Goal: Information Seeking & Learning: Learn about a topic

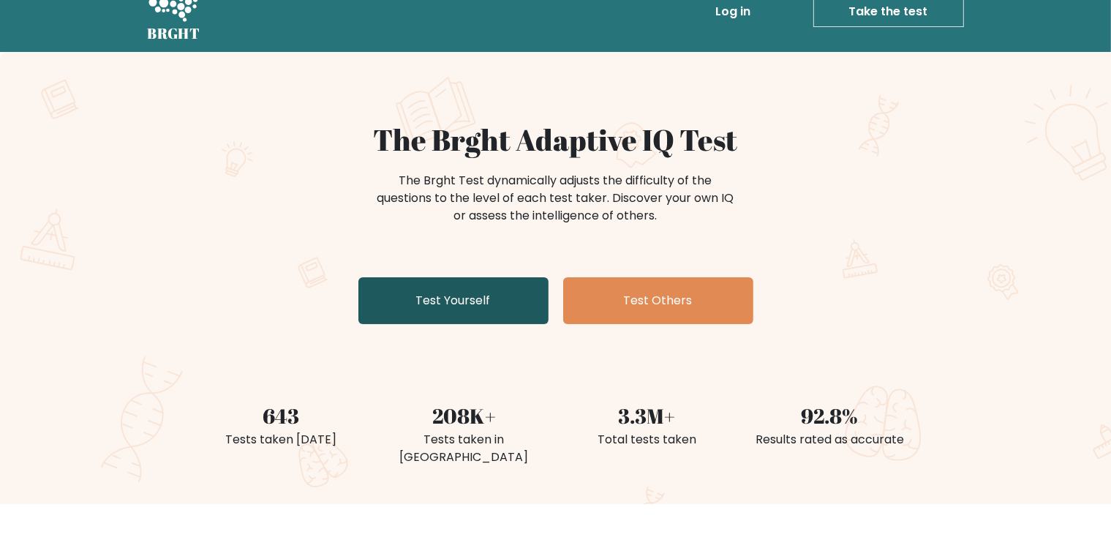
scroll to position [53, 0]
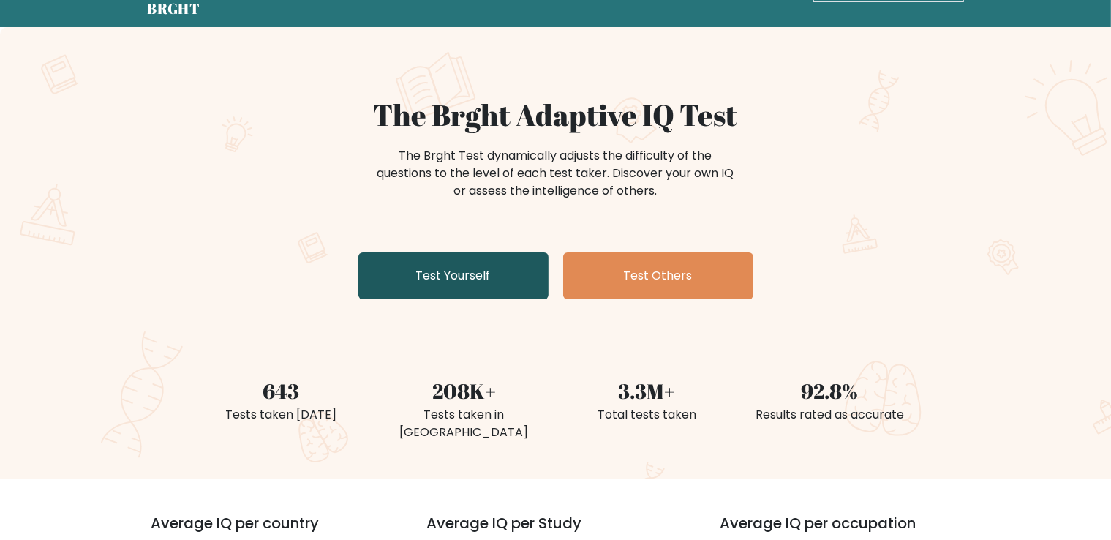
click at [456, 258] on link "Test Yourself" at bounding box center [454, 275] width 190 height 47
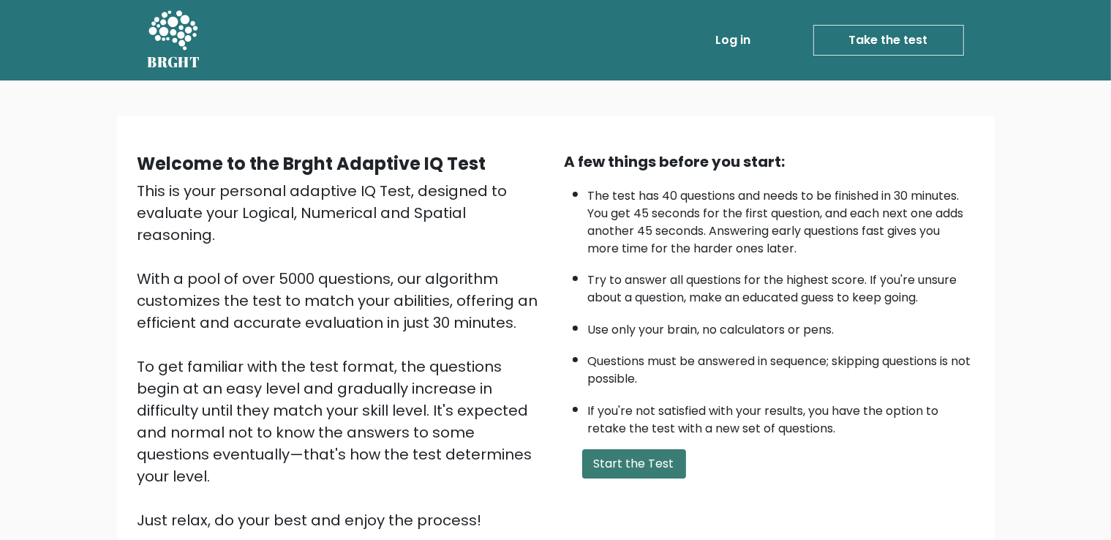
click at [666, 453] on button "Start the Test" at bounding box center [634, 463] width 104 height 29
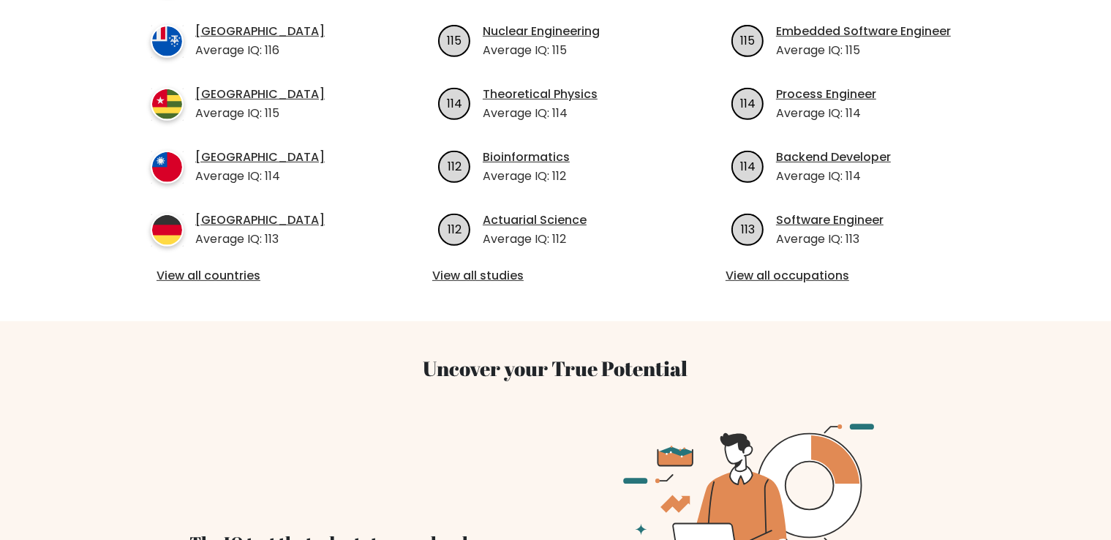
scroll to position [643, 0]
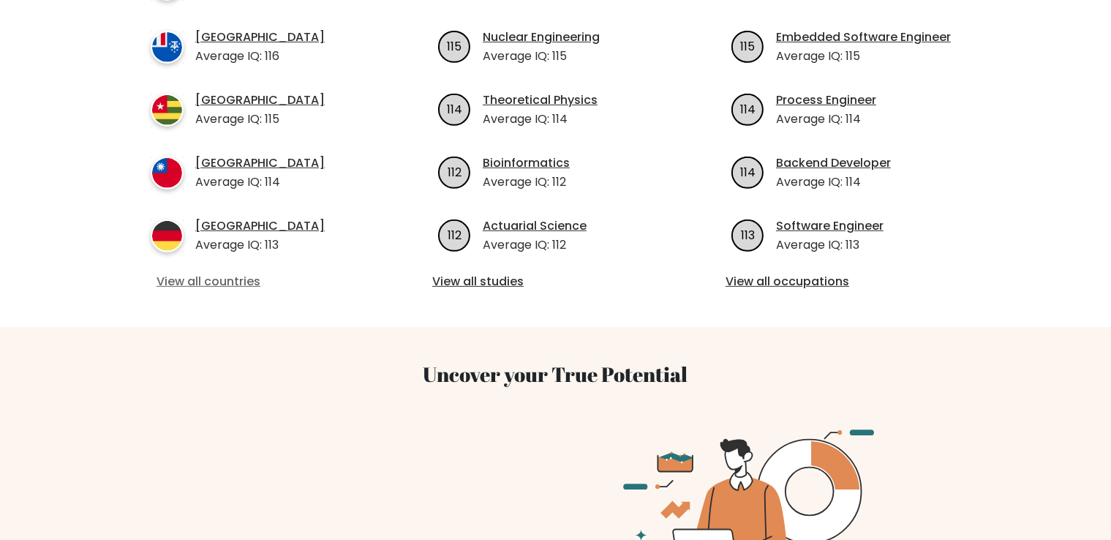
click at [184, 273] on link "View all countries" at bounding box center [262, 282] width 211 height 18
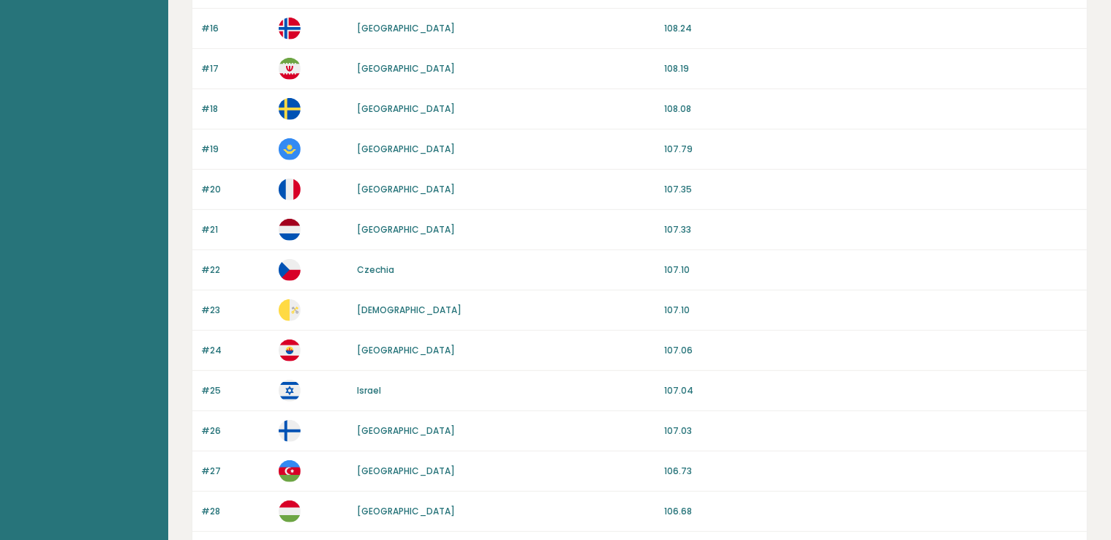
scroll to position [1354, 0]
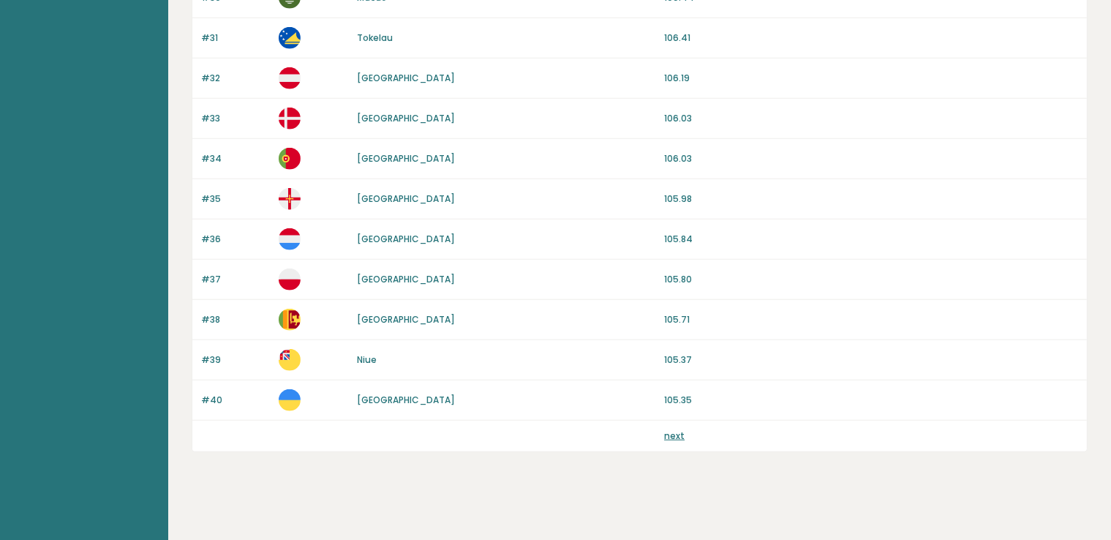
click at [682, 429] on link "next" at bounding box center [674, 435] width 20 height 12
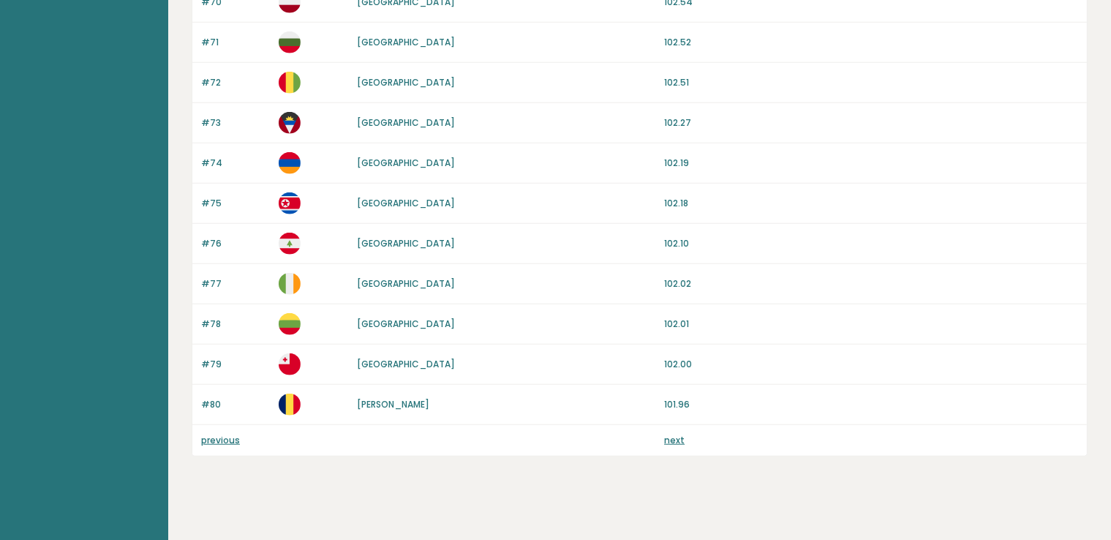
scroll to position [1354, 0]
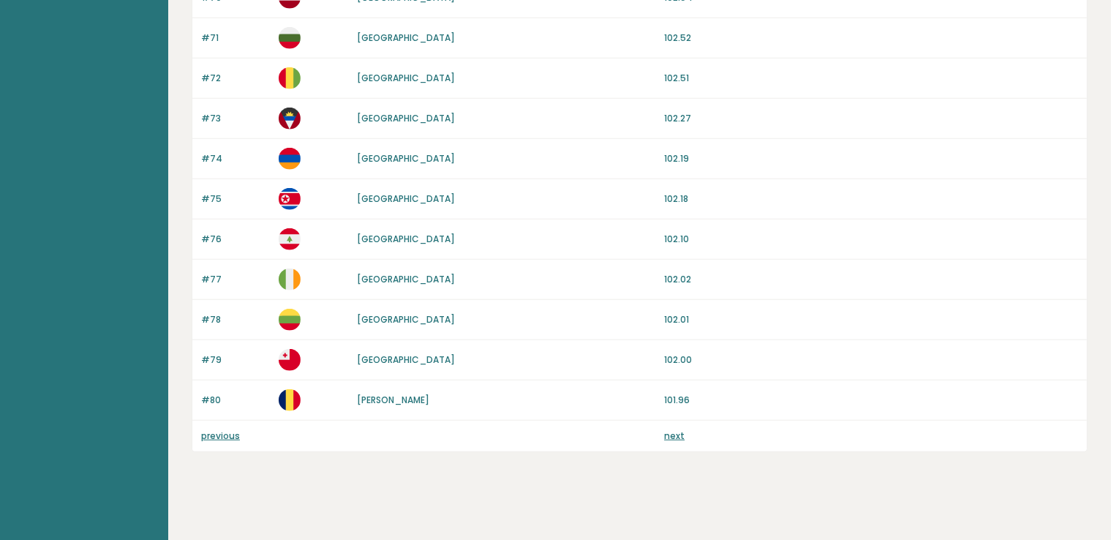
click at [674, 432] on link "next" at bounding box center [674, 435] width 20 height 12
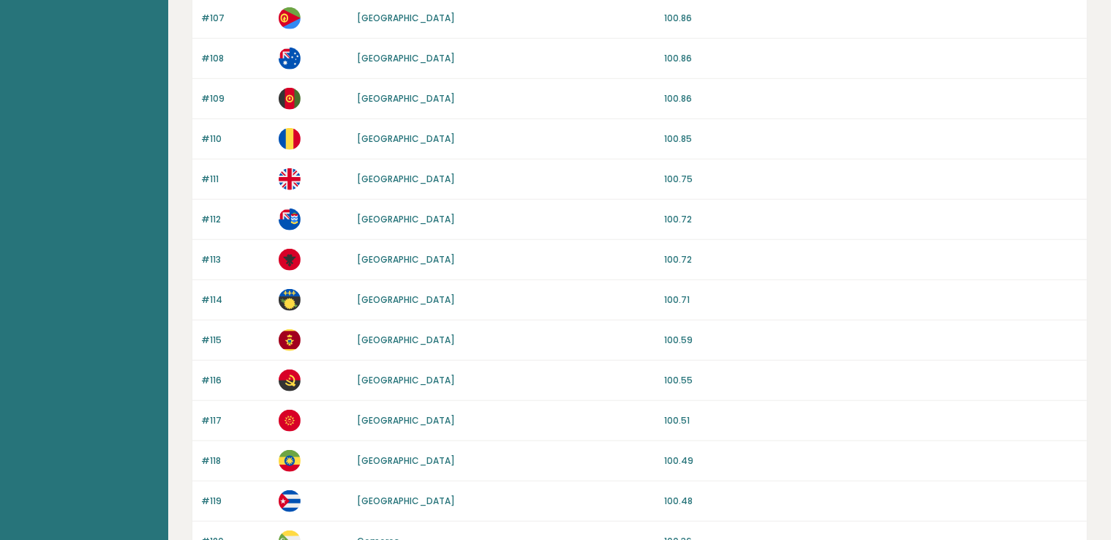
scroll to position [1354, 0]
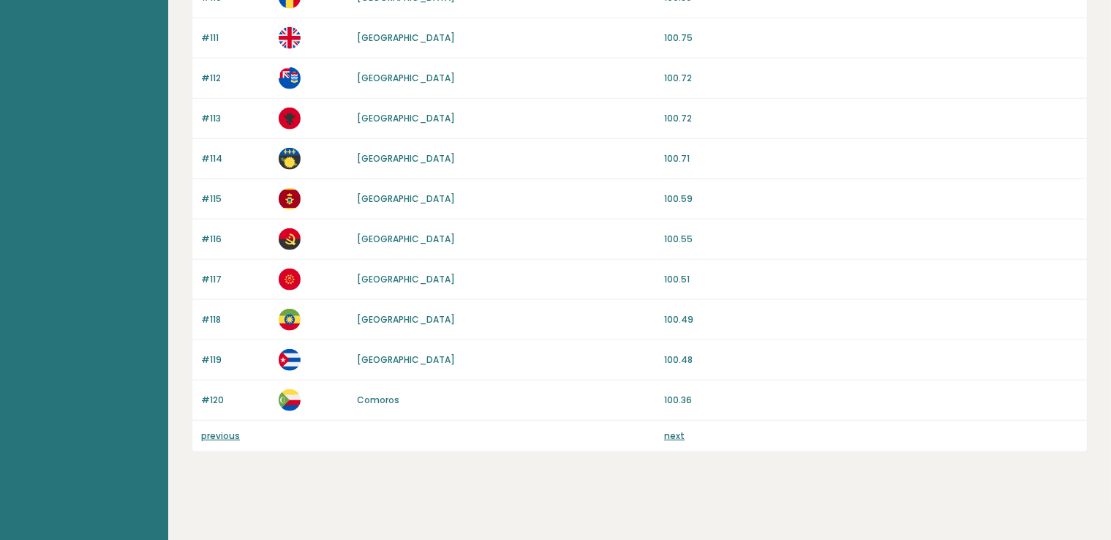
click at [675, 429] on link "next" at bounding box center [674, 435] width 20 height 12
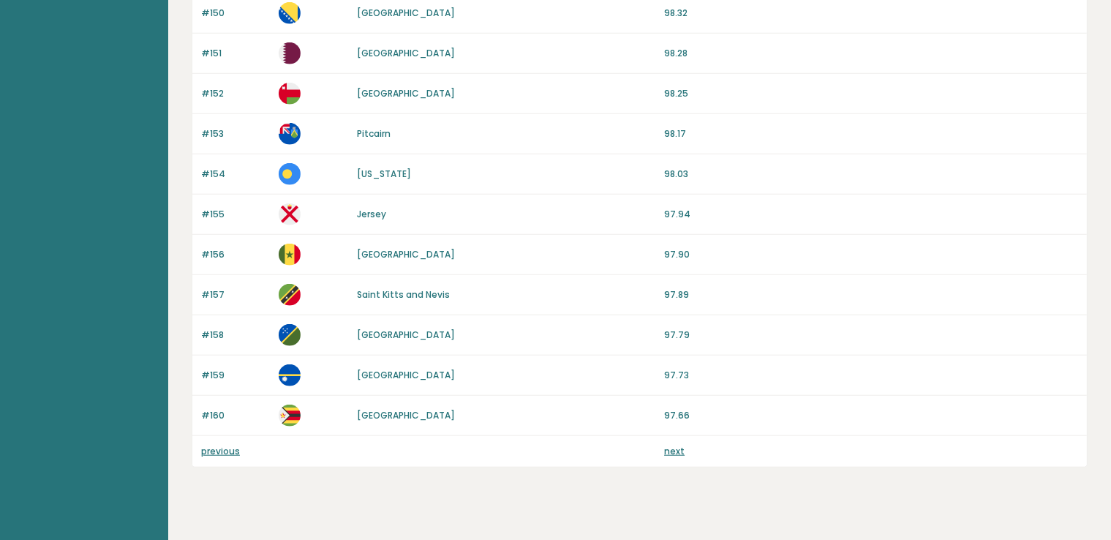
scroll to position [1354, 0]
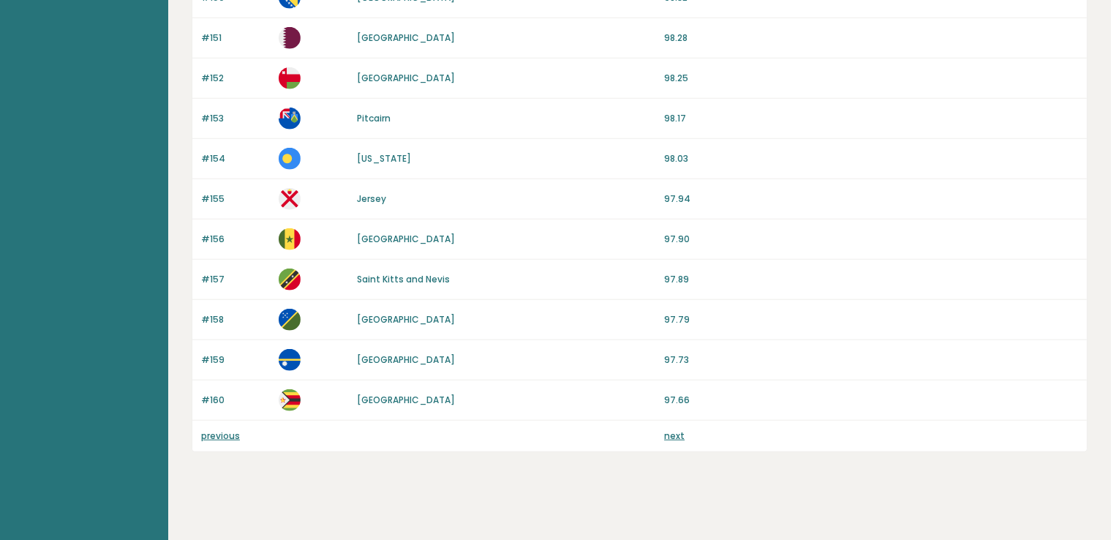
click at [671, 429] on link "next" at bounding box center [674, 435] width 20 height 12
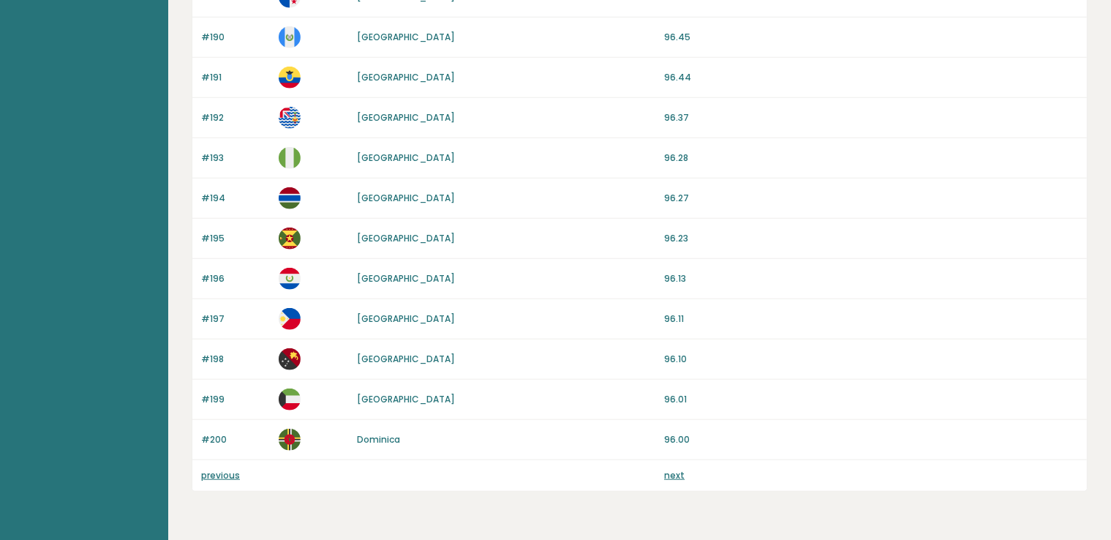
scroll to position [1354, 0]
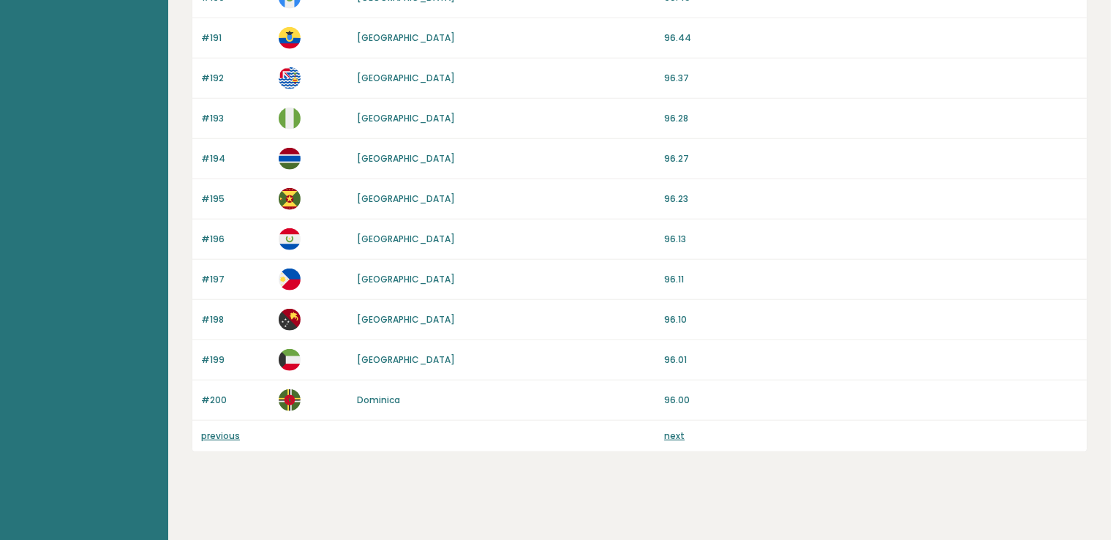
click at [678, 433] on link "next" at bounding box center [674, 435] width 20 height 12
